Goal: Contribute content: Add original content to the website for others to see

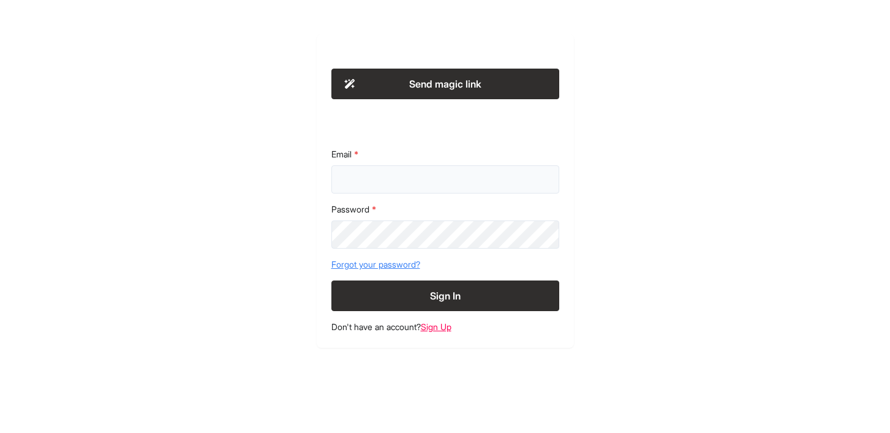
type input "**********"
click at [445, 296] on button "Sign In" at bounding box center [445, 295] width 228 height 31
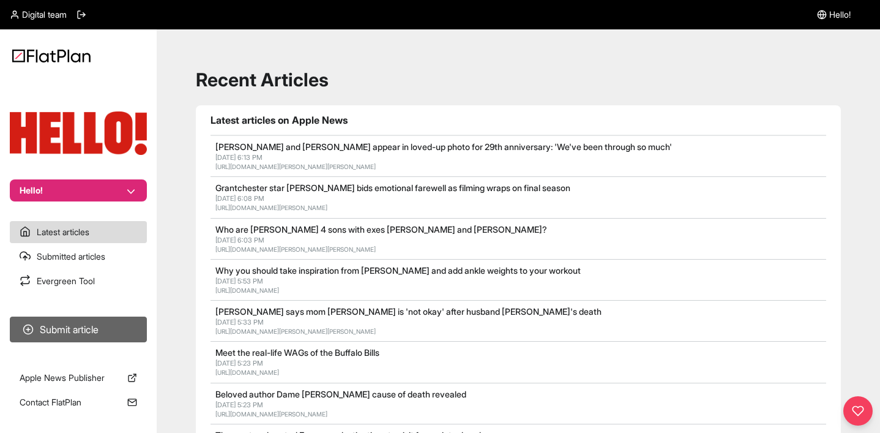
click at [92, 331] on button "Submit article" at bounding box center [78, 330] width 137 height 26
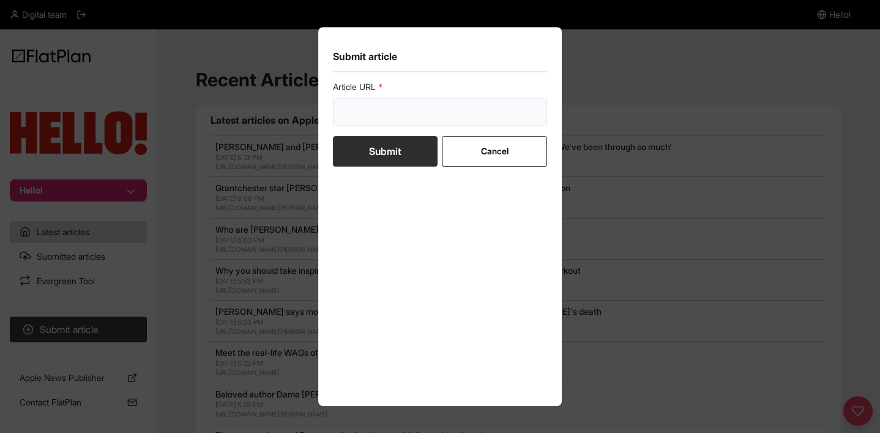
click at [443, 100] on input "url" at bounding box center [440, 112] width 214 height 28
paste input "[URL][DOMAIN_NAME][PERSON_NAME]"
type input "[URL][DOMAIN_NAME][PERSON_NAME]"
click at [379, 154] on button "Submit" at bounding box center [385, 151] width 105 height 31
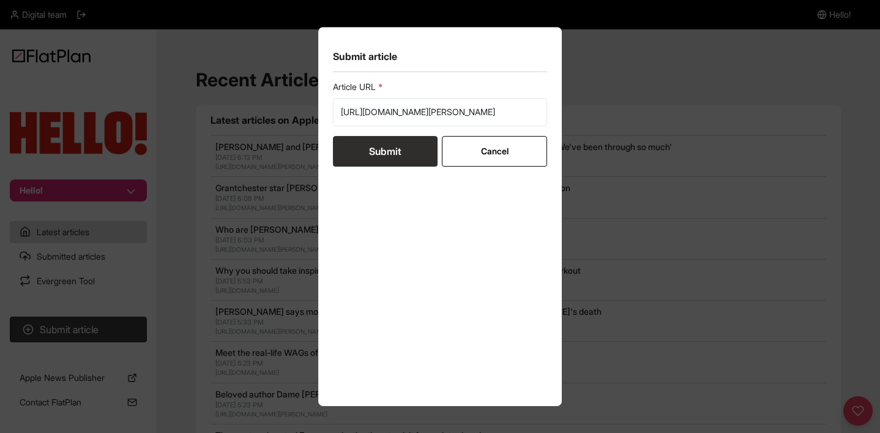
scroll to position [0, 0]
